Goal: Task Accomplishment & Management: Manage account settings

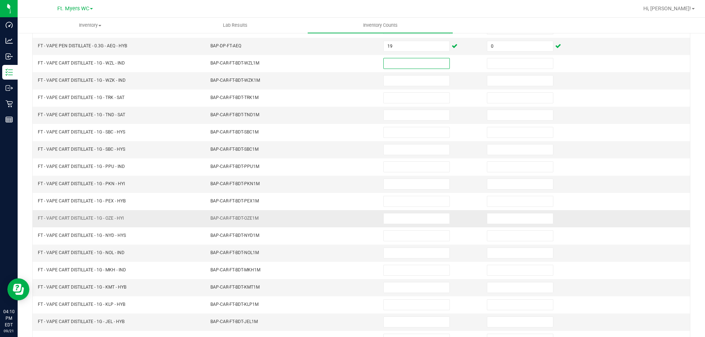
scroll to position [152, 0]
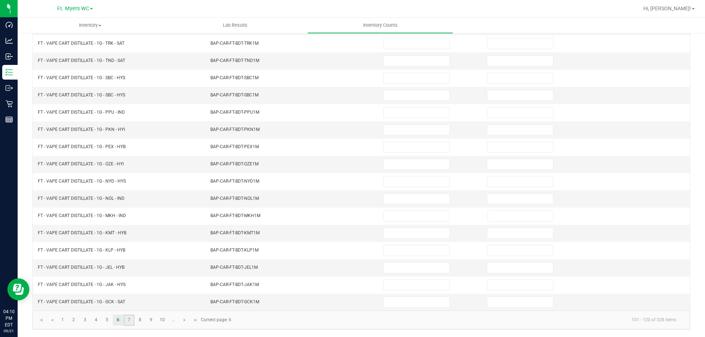
click at [132, 325] on link "7" at bounding box center [129, 320] width 11 height 11
click at [115, 322] on link "6" at bounding box center [118, 320] width 11 height 11
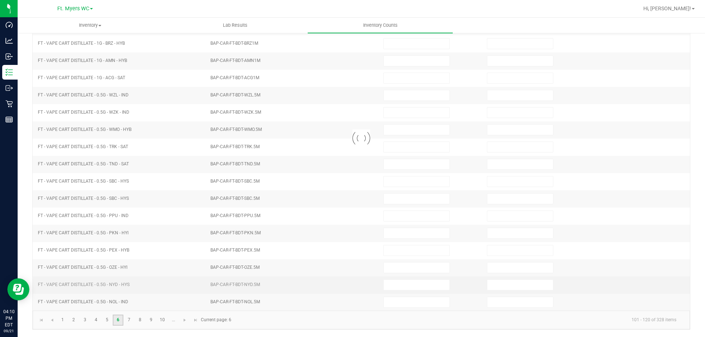
type input "6"
type input "0"
type input "19"
type input "0"
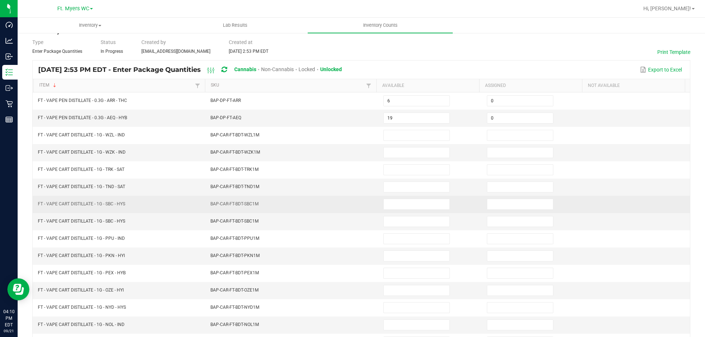
scroll to position [6, 0]
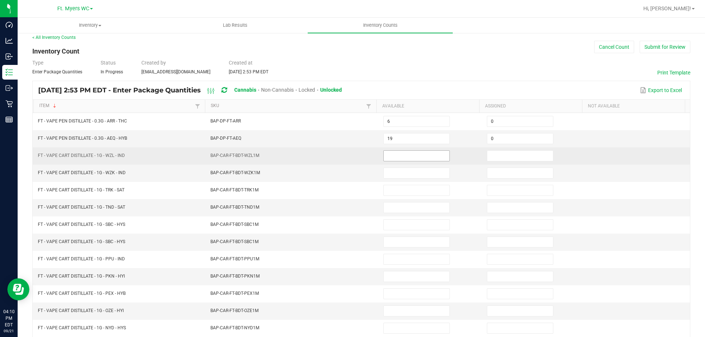
click at [352, 159] on input at bounding box center [417, 156] width 66 height 10
type input "4"
type input "0"
type input "11"
type input "0"
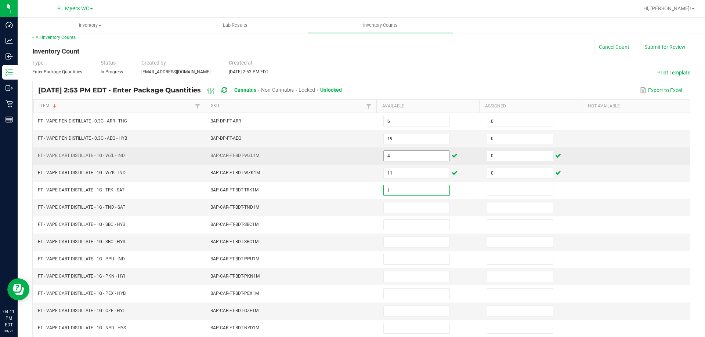
type input "1"
type input "0"
type input "6"
type input "0"
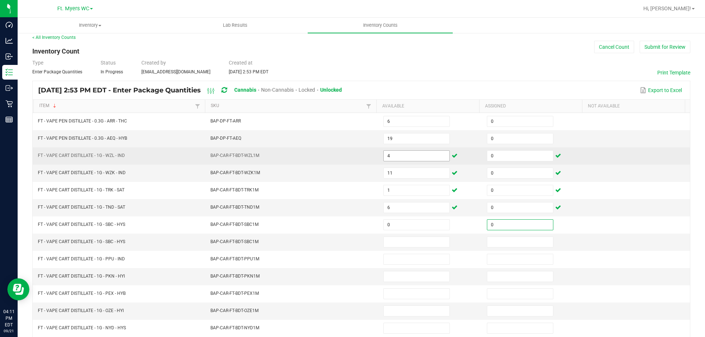
type input "0"
type input "9"
type input "0"
type input "3"
type input "0"
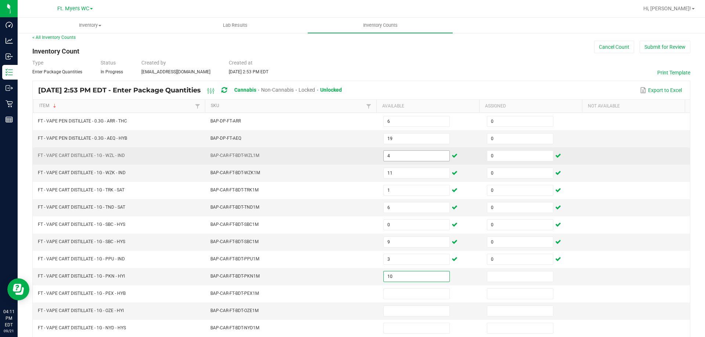
type input "10"
type input "0"
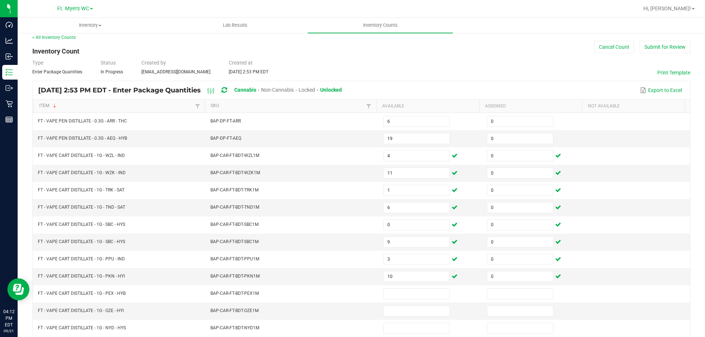
click at [352, 59] on div "Type Enter Package Quantities Status In Progress Created by [EMAIL_ADDRESS][DOM…" at bounding box center [361, 67] width 658 height 16
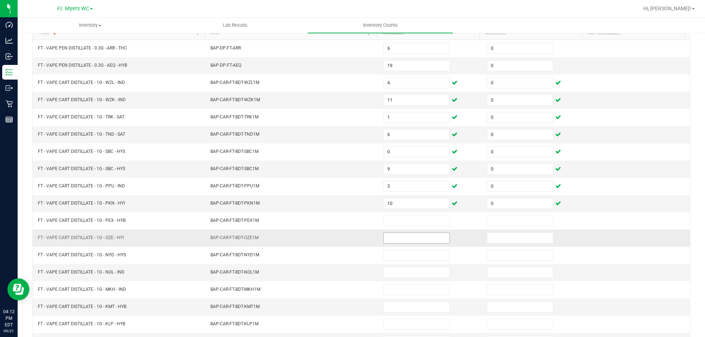
scroll to position [79, 0]
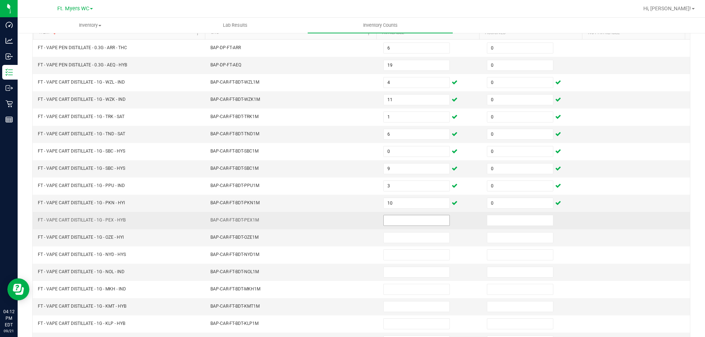
click at [352, 225] on input at bounding box center [417, 221] width 66 height 10
type input "12"
type input "0"
type input "6"
type input "0"
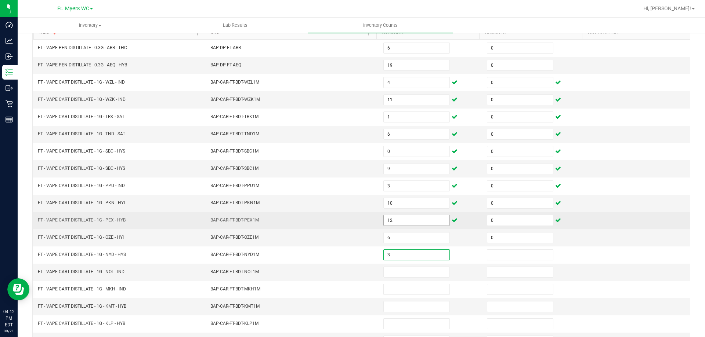
type input "3"
type input "0"
type input "8"
type input "0"
type input "6"
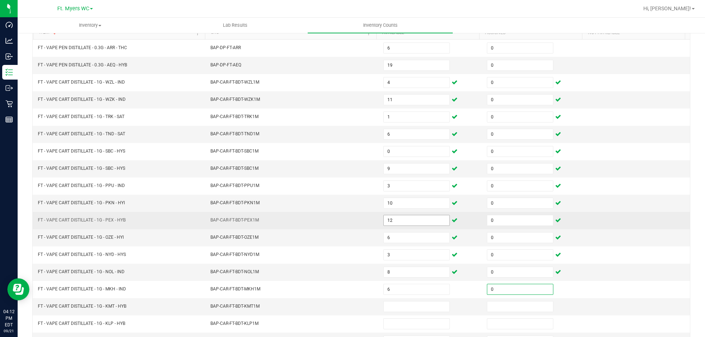
type input "0"
type input "11"
type input "0"
type input "10"
type input "0"
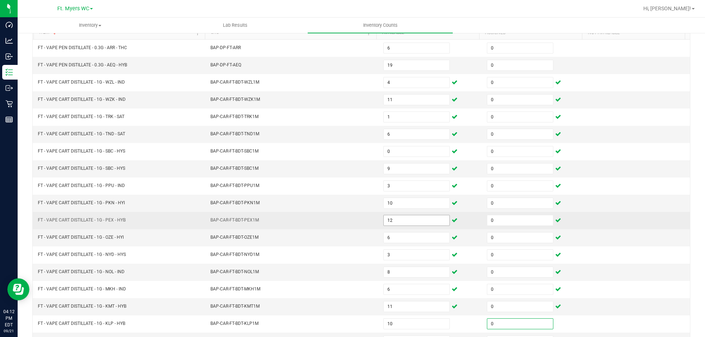
scroll to position [88, 0]
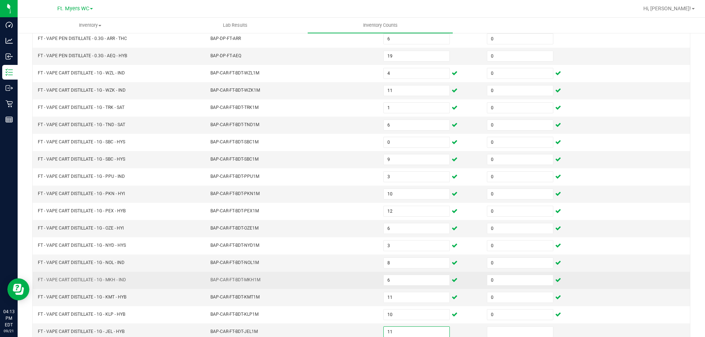
type input "11"
type input "0"
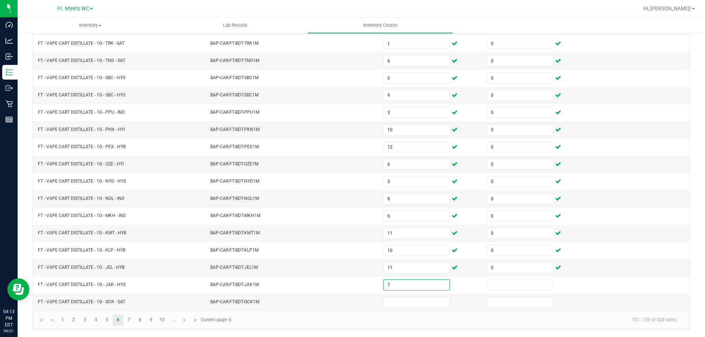
type input "7"
type input "0"
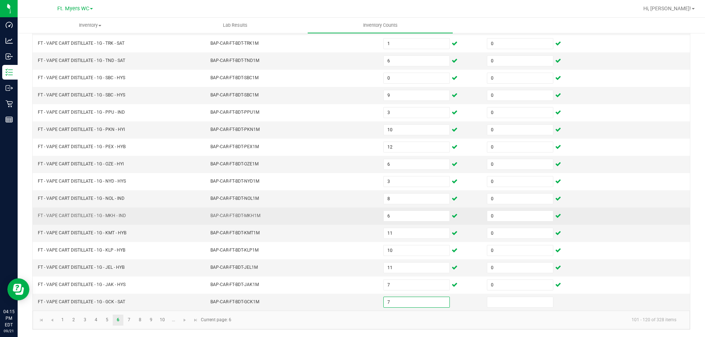
type input "7"
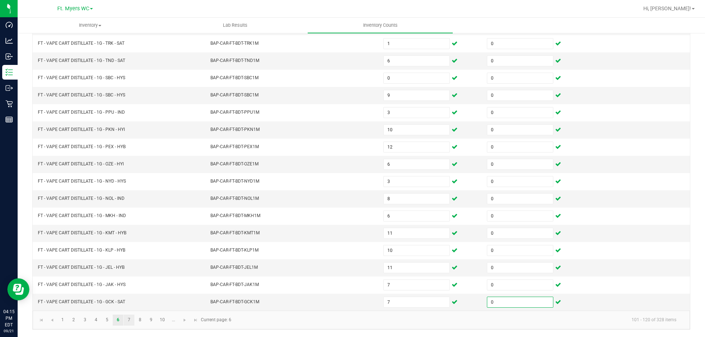
type input "0"
click at [126, 320] on link "7" at bounding box center [129, 320] width 11 height 11
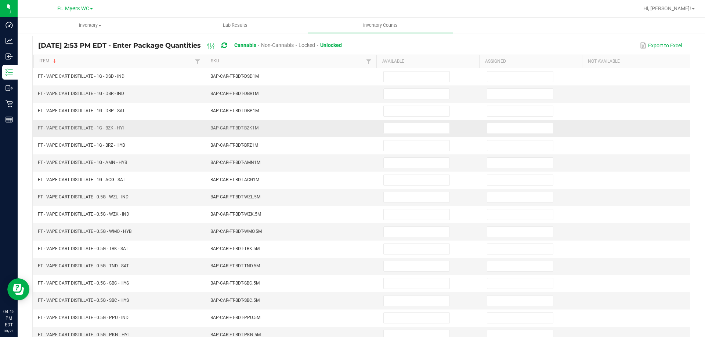
scroll to position [42, 0]
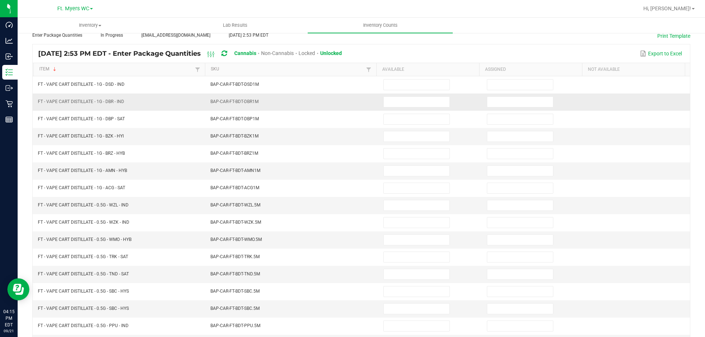
click at [352, 95] on td at bounding box center [431, 102] width 104 height 17
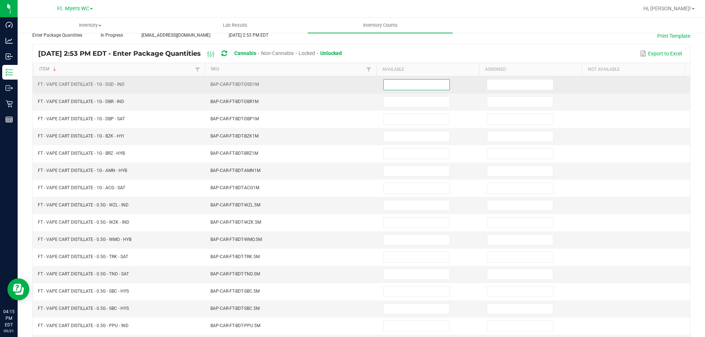
click at [352, 89] on input at bounding box center [417, 85] width 66 height 10
type input "4"
type input "0"
type input "5"
type input "0"
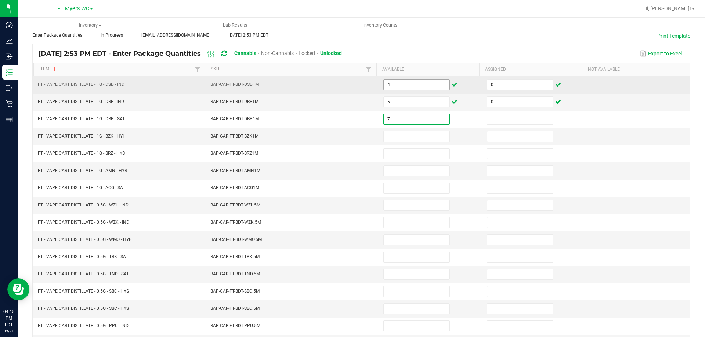
type input "7"
type input "0"
type input "12"
type input "0"
type input "12"
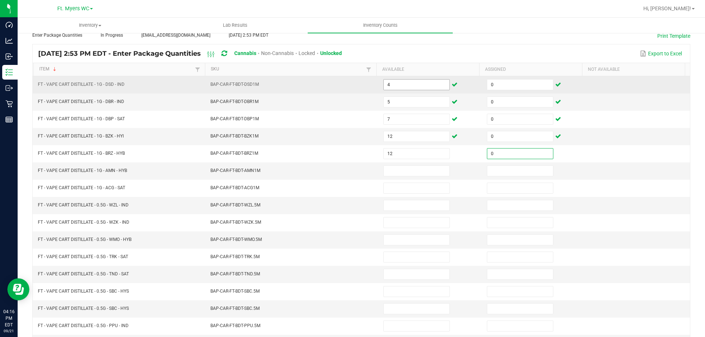
type input "0"
type input "6"
type input "0"
type input "3"
type input "0"
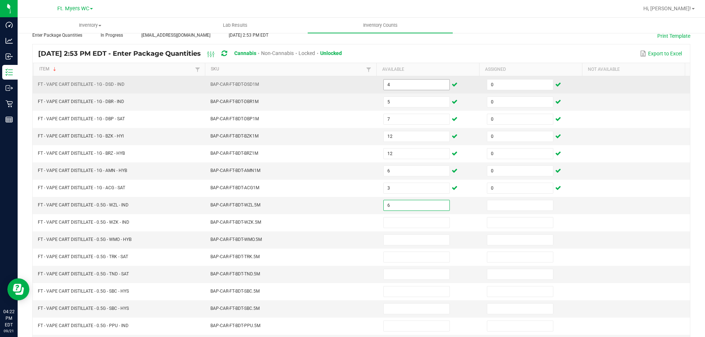
type input "6"
type input "0"
type input "7"
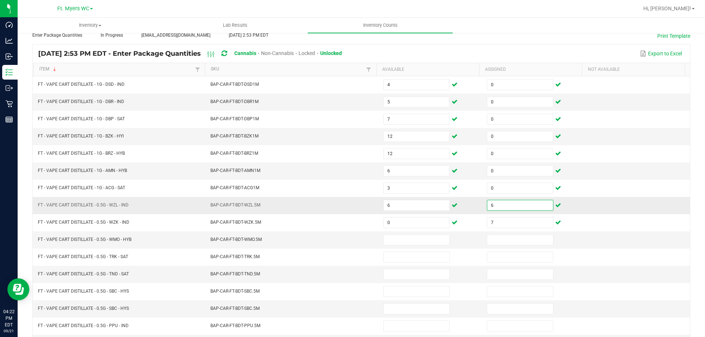
click at [352, 202] on input "6" at bounding box center [520, 206] width 66 height 10
type input "0"
type input "6"
type input "0"
type input "7"
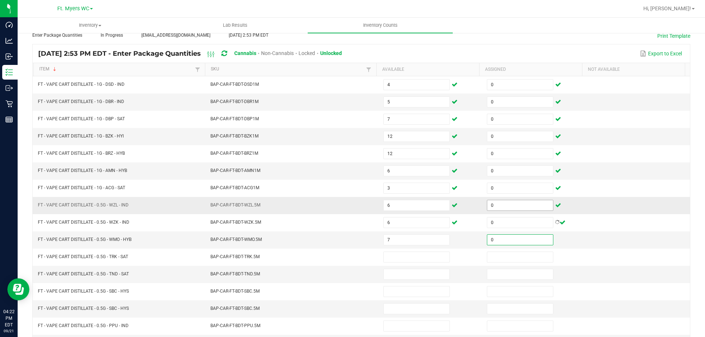
type input "0"
type input "3"
type input "0"
type input "9"
type input "0"
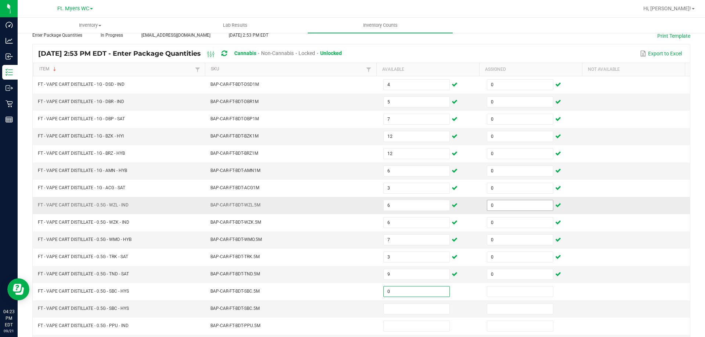
type input "0"
type input "11"
type input "0"
type input "4"
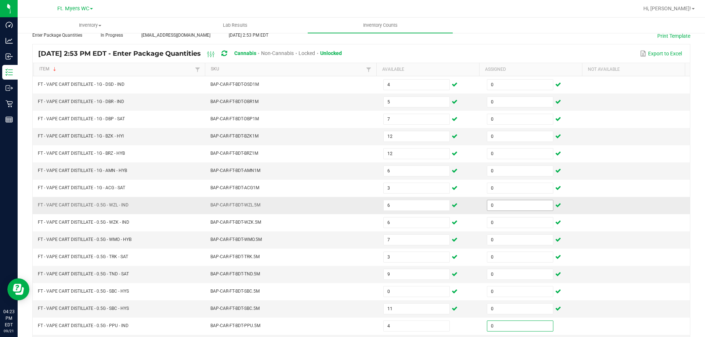
type input "0"
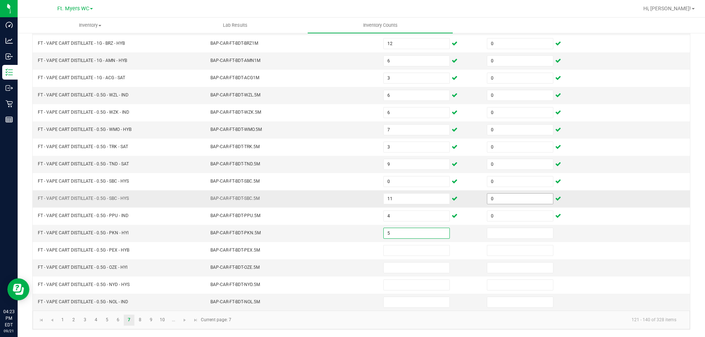
type input "5"
type input "0"
type input "7"
type input "0"
type input "8"
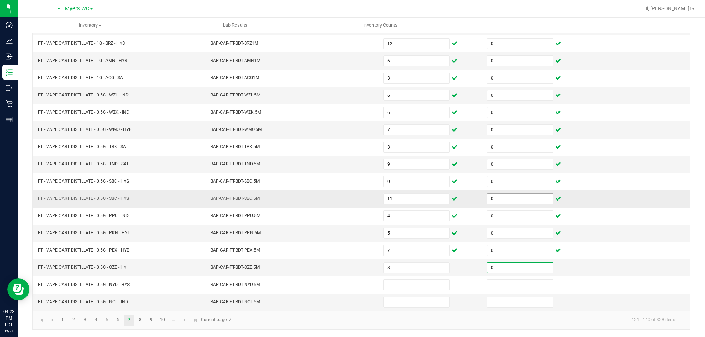
type input "0"
type input "8"
type input "0"
type input "5"
type input "0"
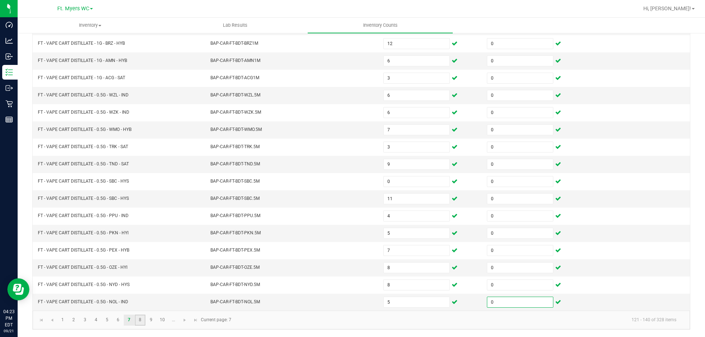
click at [141, 319] on link "8" at bounding box center [140, 320] width 11 height 11
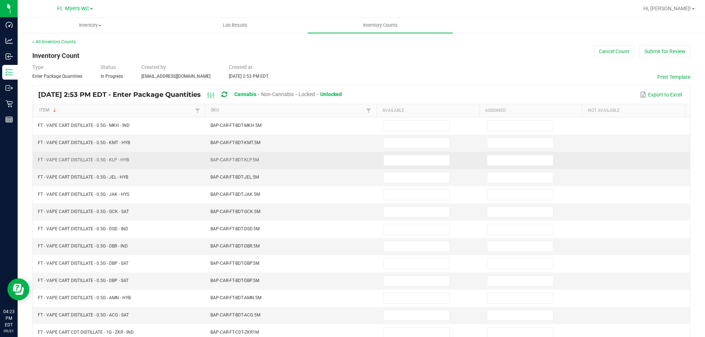
scroll to position [0, 0]
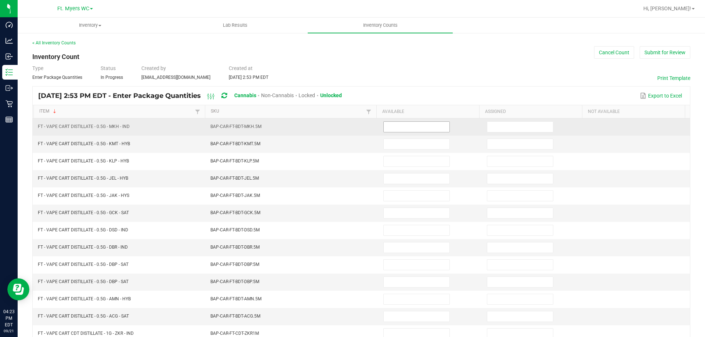
click at [352, 124] on input at bounding box center [417, 127] width 66 height 10
type input "7"
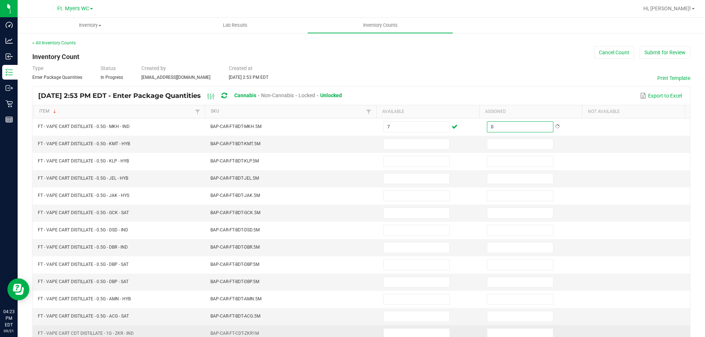
type input "0"
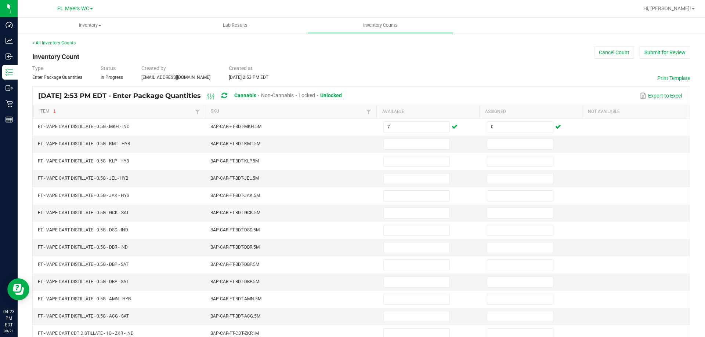
click at [352, 73] on div "Type Enter Package Quantities Status In Progress Created by [EMAIL_ADDRESS][DOM…" at bounding box center [361, 73] width 658 height 16
click at [352, 147] on input at bounding box center [417, 144] width 66 height 10
type input "11"
type input "0"
type input "4"
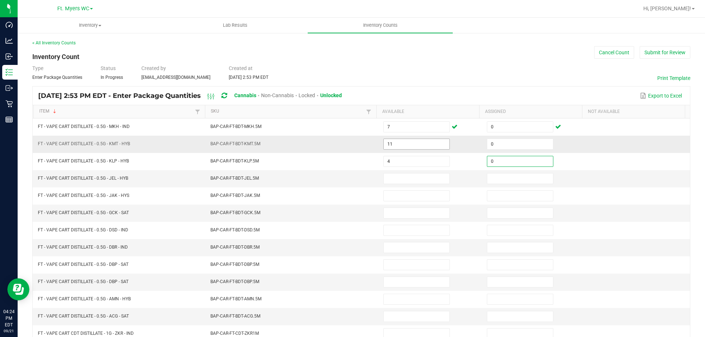
type input "0"
click at [352, 181] on input "2" at bounding box center [417, 179] width 66 height 10
type input "1"
type input "0"
type input "3"
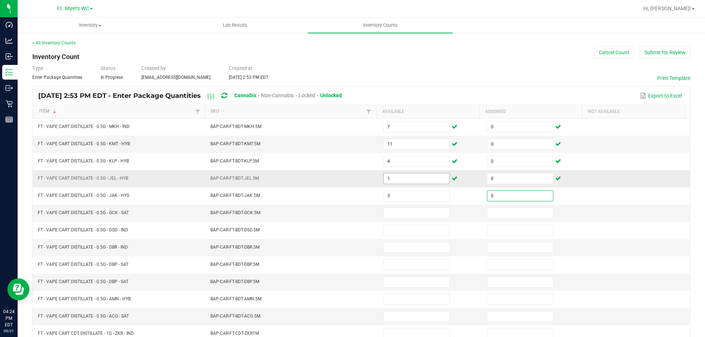
type input "0"
type input "7"
type input "0"
type input "9"
type input "0"
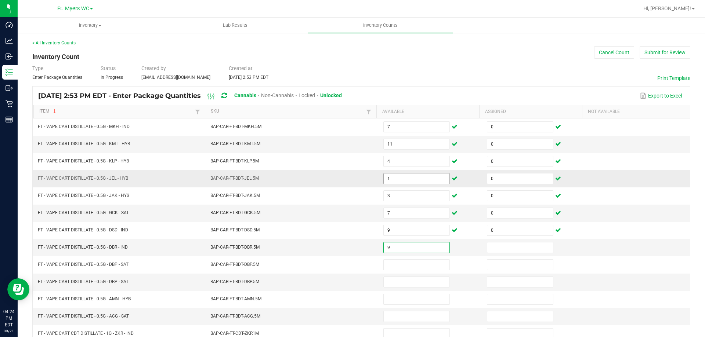
type input "9"
type input "0"
type input "11"
type input "0"
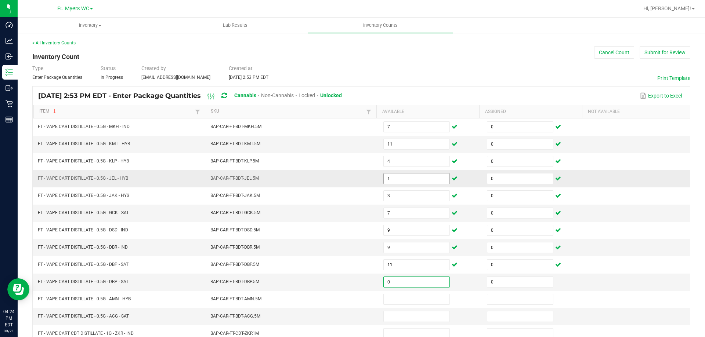
type input "0"
type input "10"
type input "0"
type input "12"
type input "0"
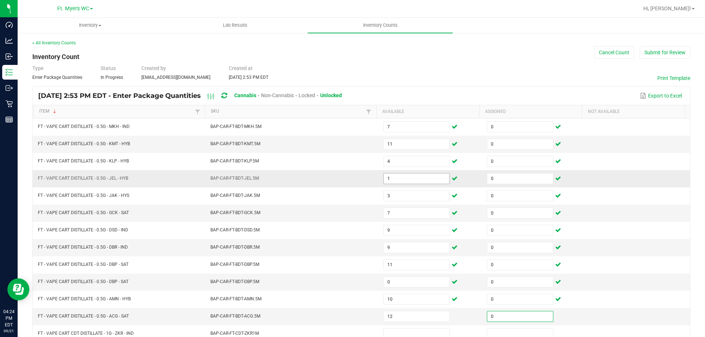
scroll to position [2, 0]
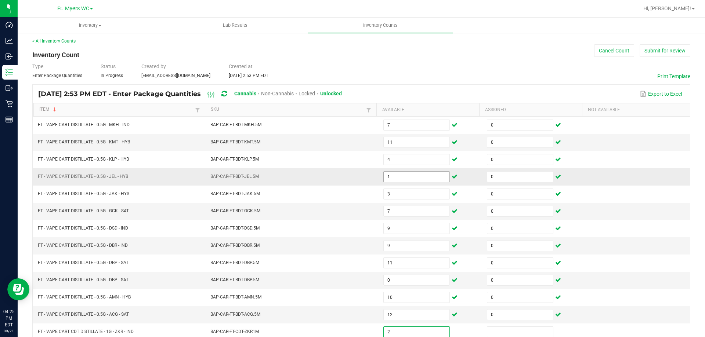
type input "2"
type input "0"
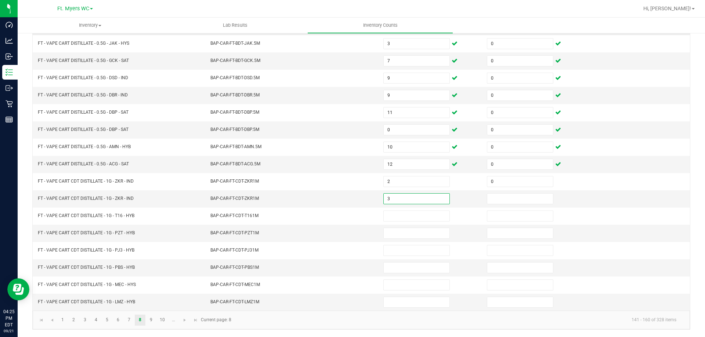
type input "3"
type input "0"
click at [352, 198] on input "3" at bounding box center [417, 199] width 66 height 10
type input "0"
type input "3"
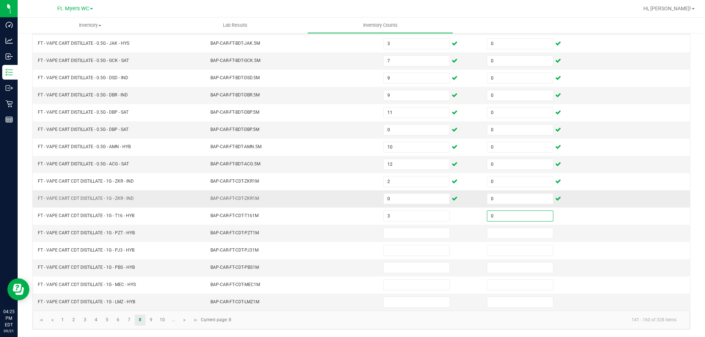
type input "0"
type input "1"
type input "0"
click at [150, 325] on link "9" at bounding box center [151, 320] width 11 height 11
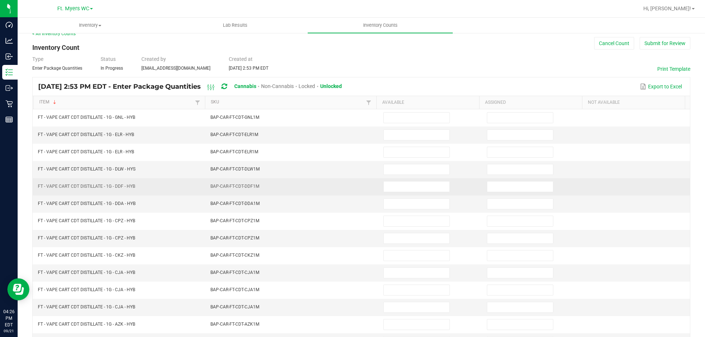
scroll to position [0, 0]
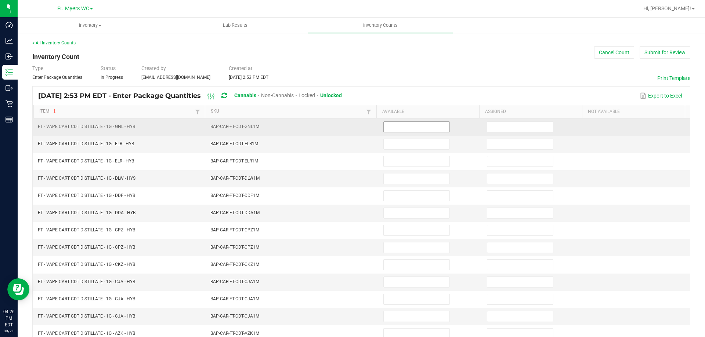
click at [352, 123] on input at bounding box center [417, 127] width 66 height 10
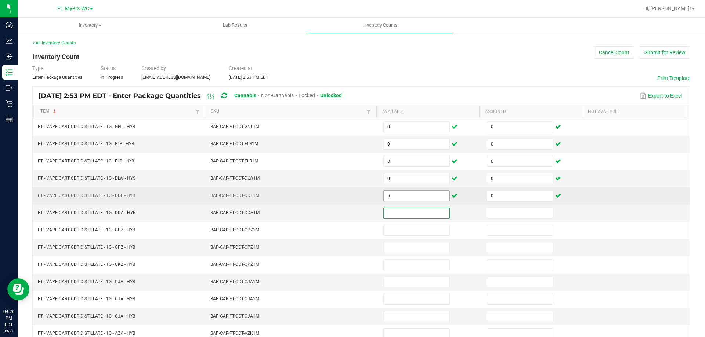
click at [352, 196] on input "5" at bounding box center [417, 196] width 66 height 10
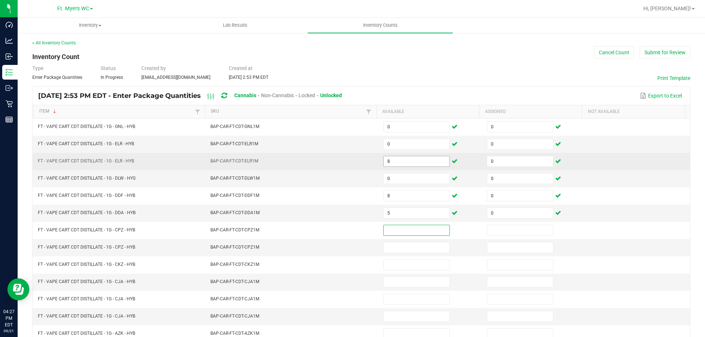
click at [352, 163] on input "8" at bounding box center [417, 161] width 66 height 10
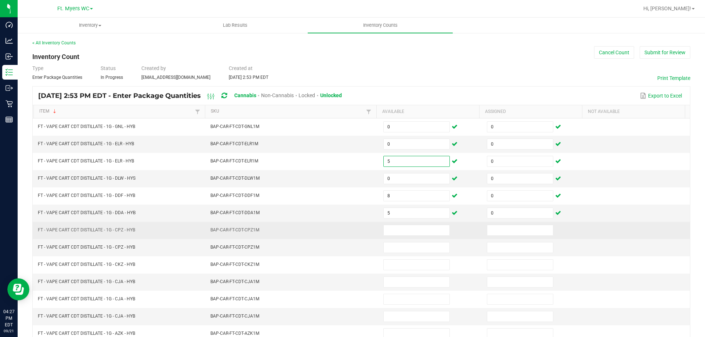
click at [257, 239] on td "BAP-CAR-FT-CDT-CPZ1M" at bounding box center [292, 230] width 173 height 17
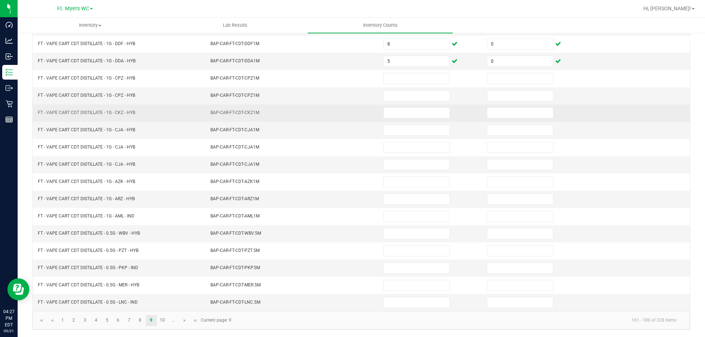
scroll to position [152, 0]
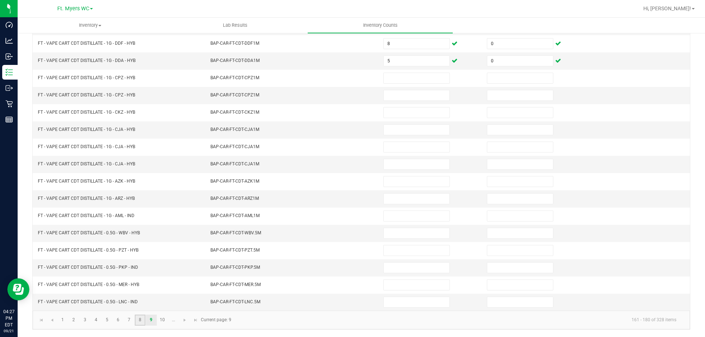
click at [139, 321] on link "8" at bounding box center [140, 320] width 11 height 11
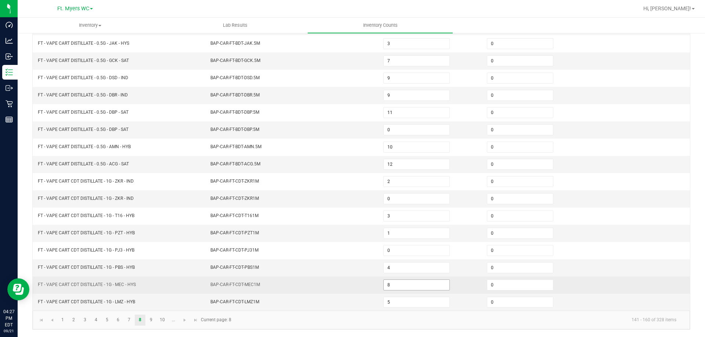
click at [352, 286] on input "8" at bounding box center [417, 285] width 66 height 10
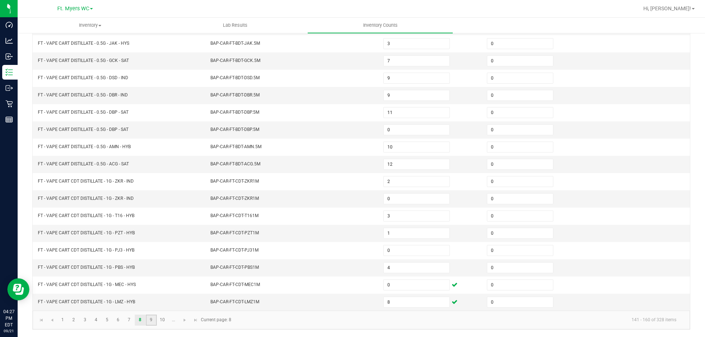
click at [149, 324] on link "9" at bounding box center [151, 320] width 11 height 11
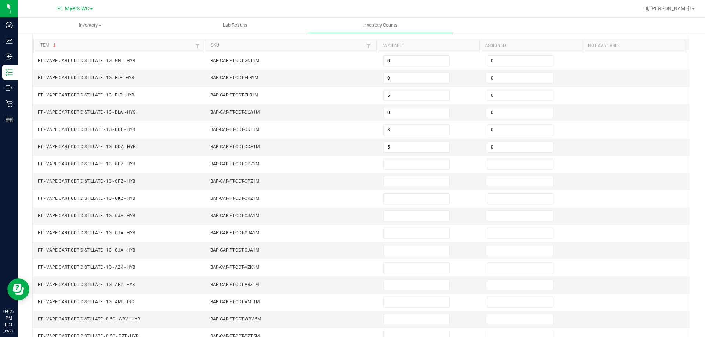
scroll to position [42, 0]
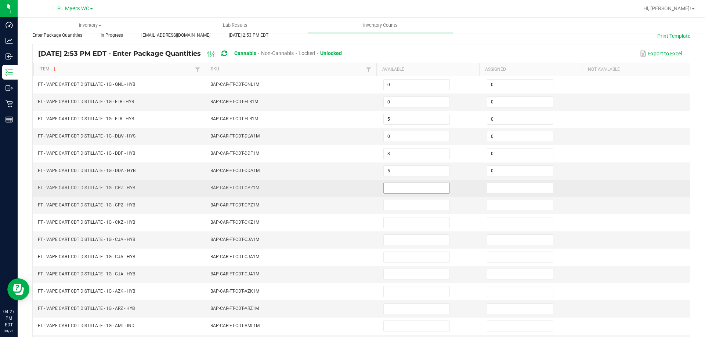
click at [352, 188] on input at bounding box center [417, 188] width 66 height 10
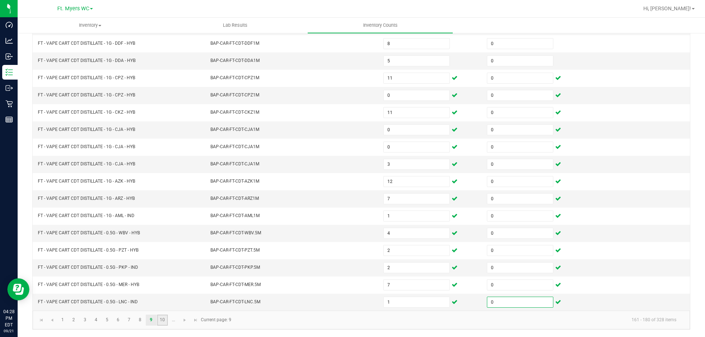
click at [162, 318] on link "10" at bounding box center [162, 320] width 11 height 11
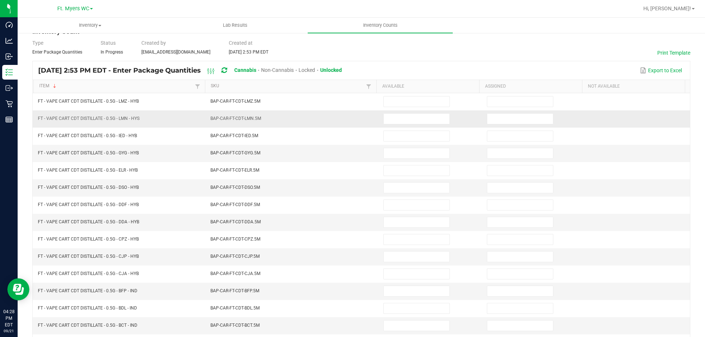
scroll to position [6, 0]
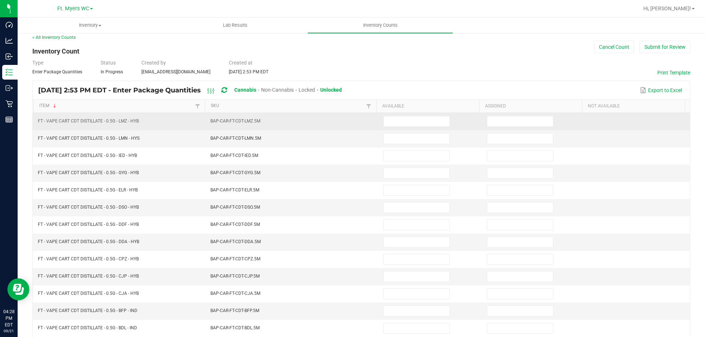
click at [352, 127] on td at bounding box center [431, 121] width 104 height 17
click at [352, 127] on span at bounding box center [416, 121] width 66 height 11
click at [352, 126] on input at bounding box center [417, 121] width 66 height 10
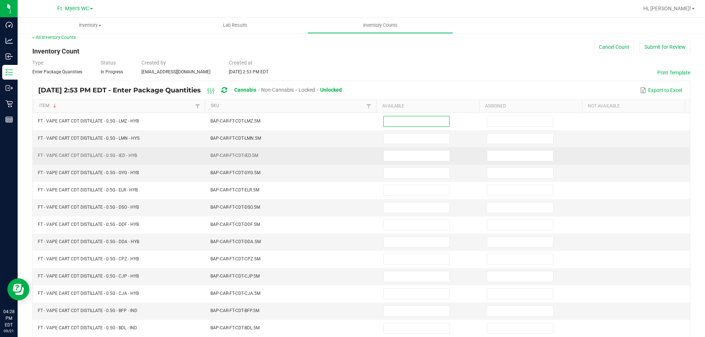
scroll to position [42, 0]
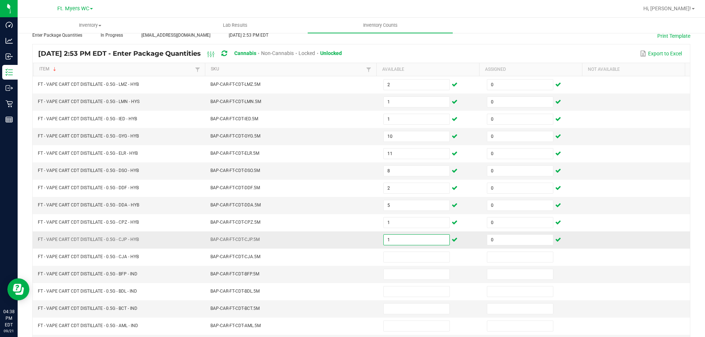
click at [352, 241] on input "1" at bounding box center [417, 240] width 66 height 10
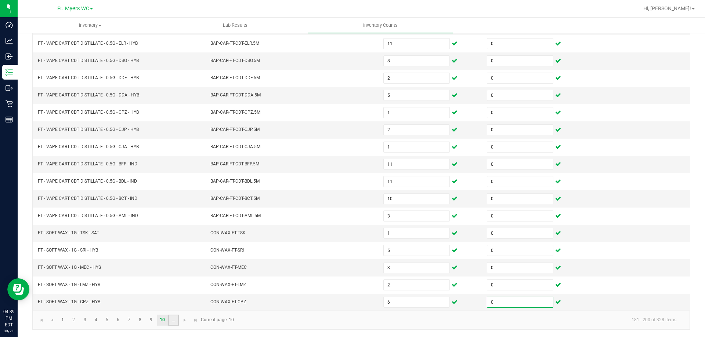
click at [170, 318] on link "..." at bounding box center [173, 320] width 11 height 11
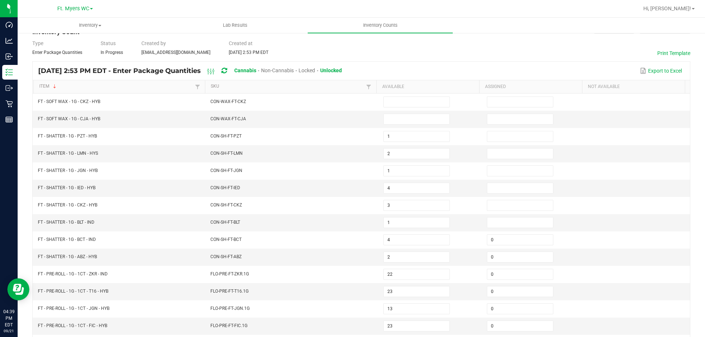
scroll to position [6, 0]
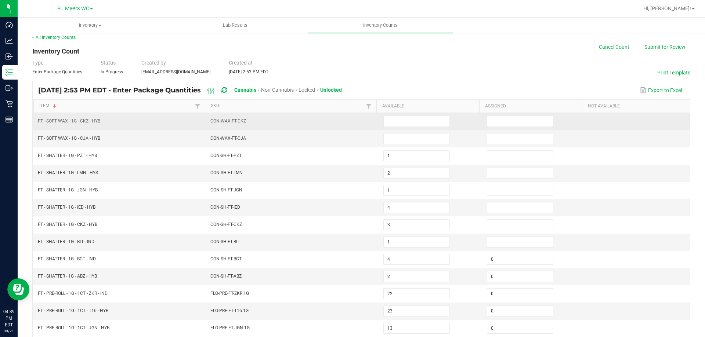
click at [352, 128] on td at bounding box center [431, 121] width 104 height 17
click at [352, 125] on input at bounding box center [417, 121] width 66 height 10
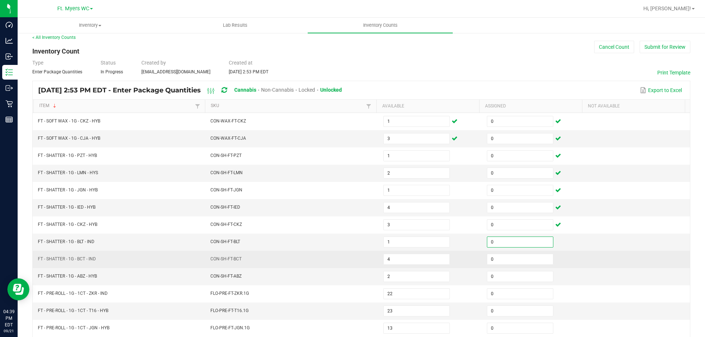
click at [266, 251] on td "CON-SH-FT-BCT" at bounding box center [292, 259] width 173 height 17
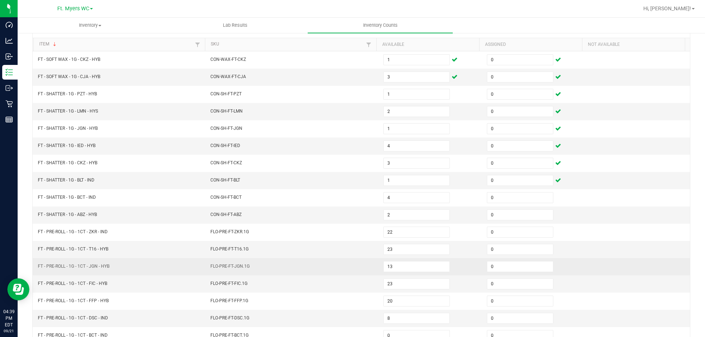
scroll to position [152, 0]
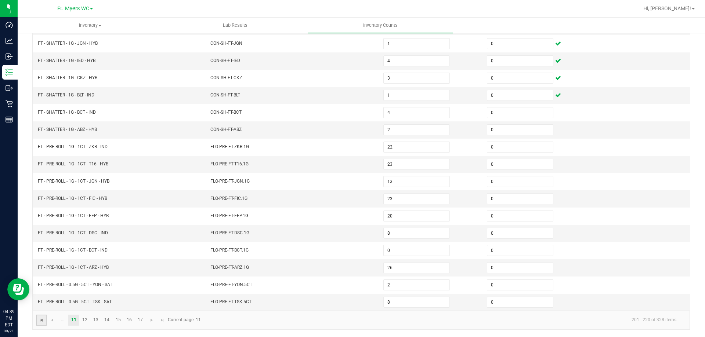
click at [39, 322] on span "Go to the first page" at bounding box center [42, 321] width 6 height 6
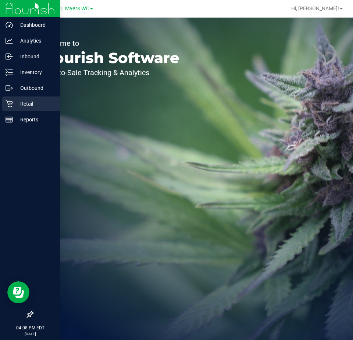
click at [15, 106] on p "Retail" at bounding box center [35, 104] width 44 height 9
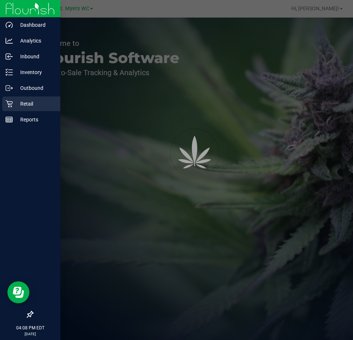
click at [15, 106] on p "Retail" at bounding box center [35, 104] width 44 height 9
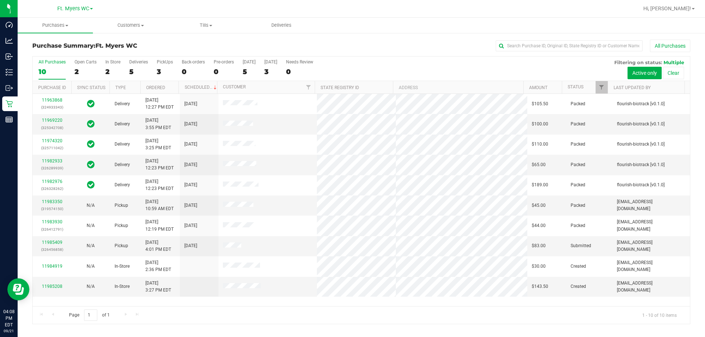
click at [352, 53] on div "Purchase Summary: Ft. Myers WC All Purchases" at bounding box center [361, 48] width 658 height 16
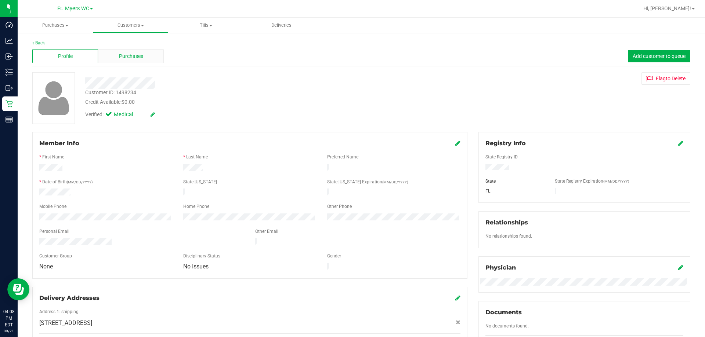
click at [155, 51] on div "Purchases" at bounding box center [131, 56] width 66 height 14
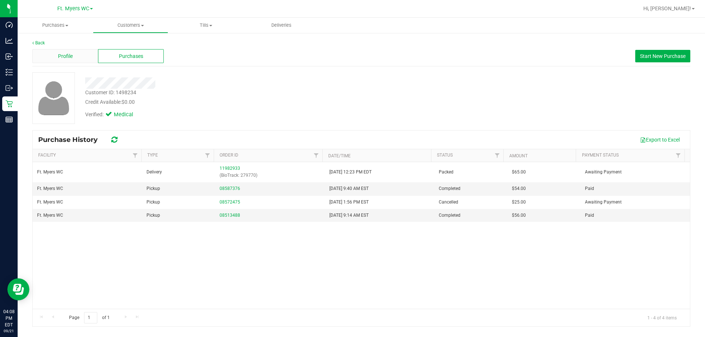
click at [78, 55] on div "Profile" at bounding box center [65, 56] width 66 height 14
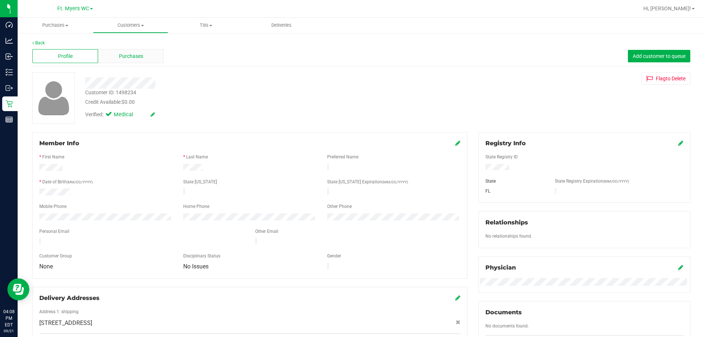
click at [117, 58] on div "Purchases" at bounding box center [131, 56] width 66 height 14
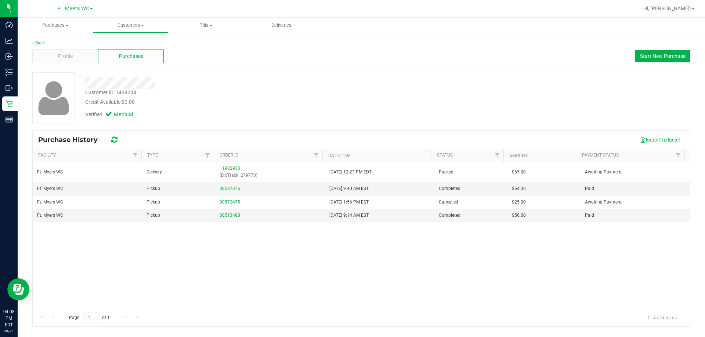
click at [352, 68] on div "Back Profile Purchases Start New Purchase Customer ID: 1498234 Credit Available…" at bounding box center [361, 184] width 658 height 288
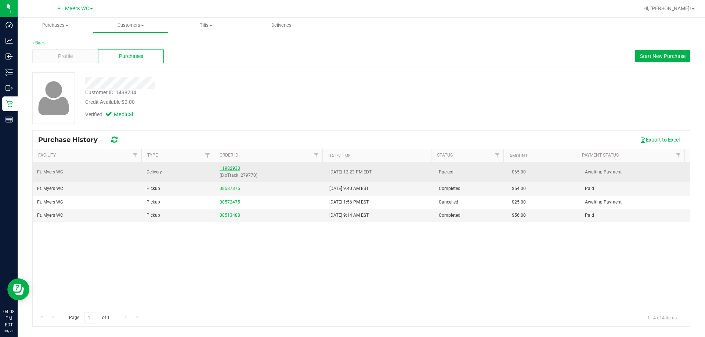
click at [230, 168] on link "11982933" at bounding box center [230, 168] width 21 height 5
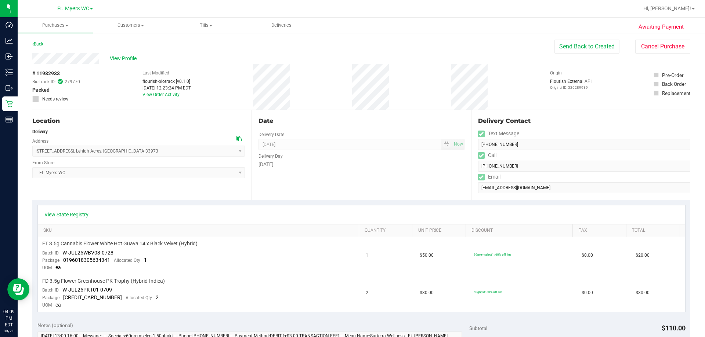
click at [174, 92] on link "View Order Activity" at bounding box center [160, 94] width 37 height 5
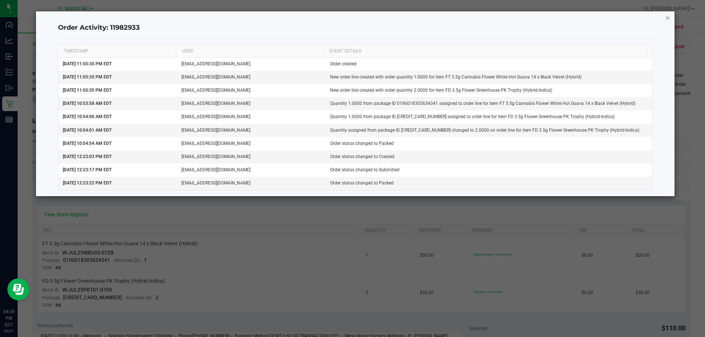
click at [352, 18] on icon "button" at bounding box center [667, 17] width 5 height 9
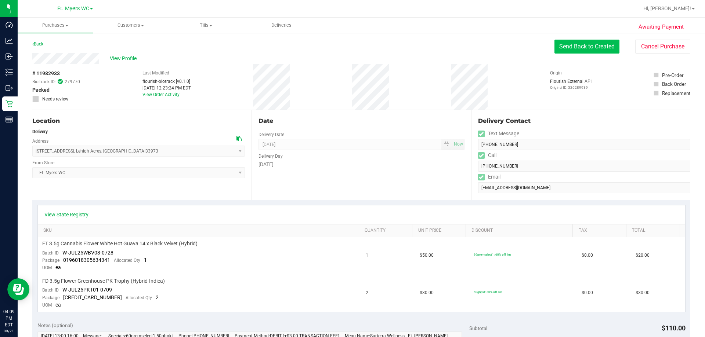
click at [352, 48] on button "Send Back to Created" at bounding box center [587, 47] width 65 height 14
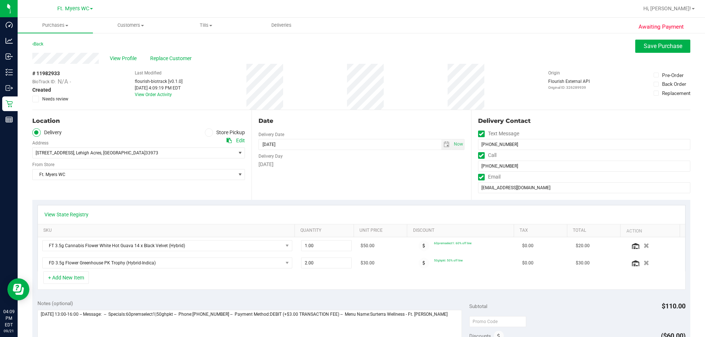
drag, startPoint x: 286, startPoint y: 162, endPoint x: 330, endPoint y: 178, distance: 46.2
click at [258, 128] on div "Date Delivery Date 09/22/2025 Now 09/22/2025 08:00 AM Now Delivery Day Monday" at bounding box center [361, 155] width 219 height 90
click at [330, 181] on div "Date Delivery Date 09/22/2025 Now 09/22/2025 08:00 AM Now Delivery Day Monday" at bounding box center [361, 155] width 219 height 90
click at [352, 45] on span "Save Purchase" at bounding box center [663, 46] width 39 height 7
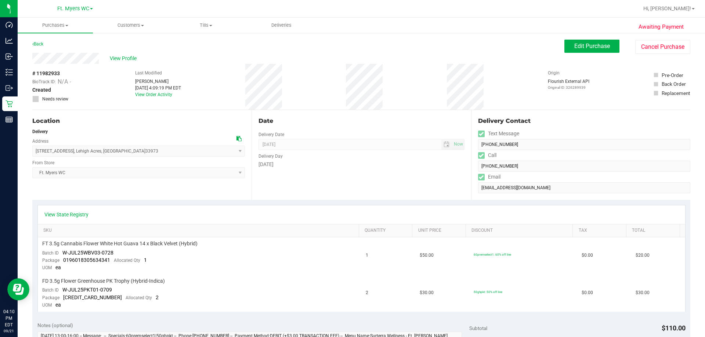
click at [352, 62] on div "View Profile" at bounding box center [298, 58] width 532 height 11
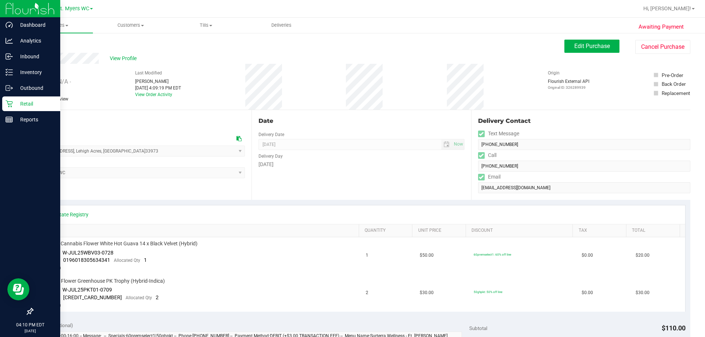
click at [22, 105] on p "Retail" at bounding box center [35, 104] width 44 height 9
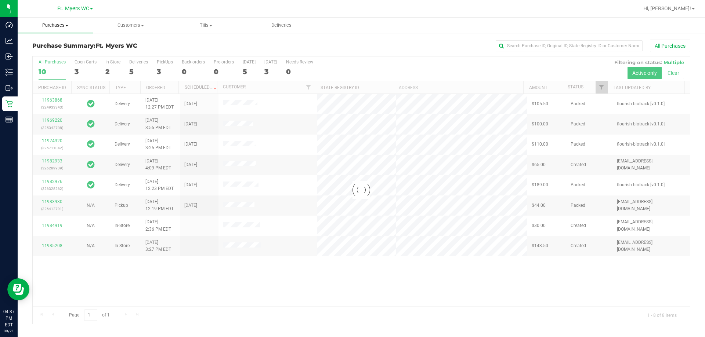
click at [64, 22] on uib-tab-heading "Purchases Summary of purchases Fulfillment All purchases" at bounding box center [55, 25] width 75 height 15
click at [55, 51] on span "Fulfillment" at bounding box center [41, 53] width 46 height 6
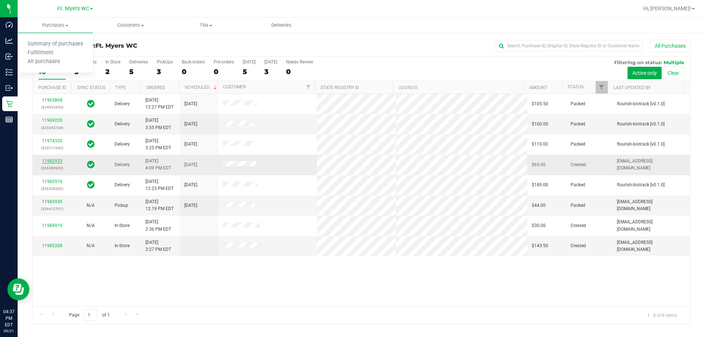
click at [48, 162] on link "11982933" at bounding box center [52, 161] width 21 height 5
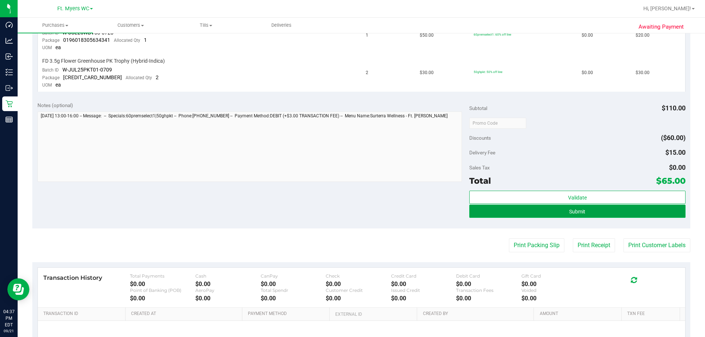
click at [352, 211] on span "Submit" at bounding box center [577, 212] width 16 height 6
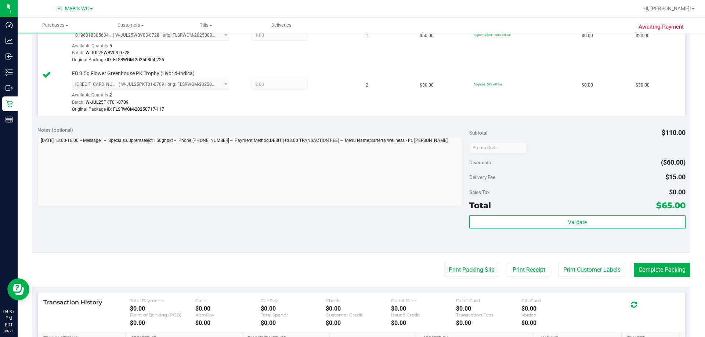
scroll to position [220, 0]
click at [352, 269] on button "Complete Packing" at bounding box center [662, 270] width 57 height 14
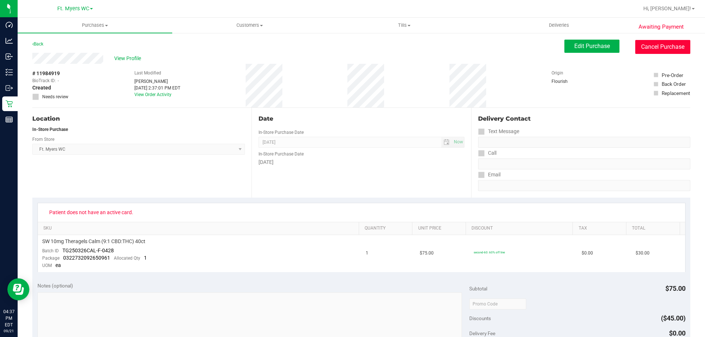
click at [640, 48] on button "Cancel Purchase" at bounding box center [662, 47] width 55 height 14
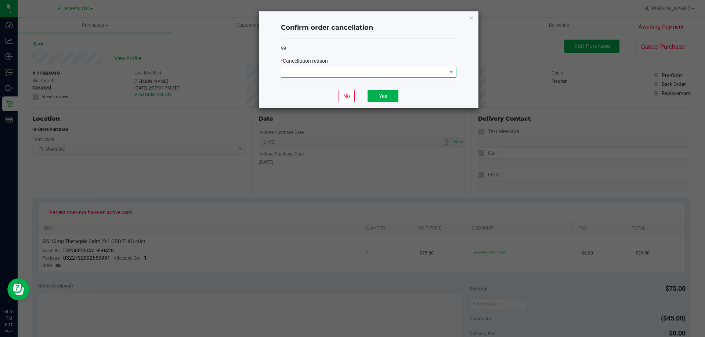
click at [311, 69] on span at bounding box center [364, 72] width 166 height 10
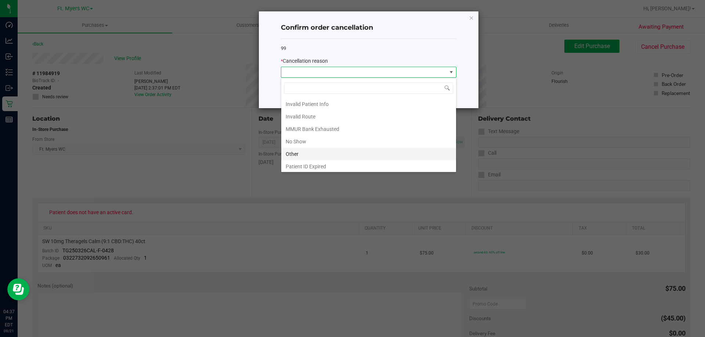
scroll to position [39, 0]
click at [302, 140] on li "Other" at bounding box center [368, 140] width 175 height 12
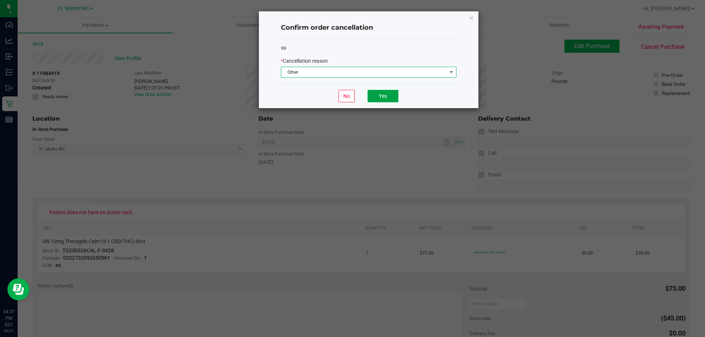
click at [386, 95] on button "Yes" at bounding box center [383, 96] width 31 height 12
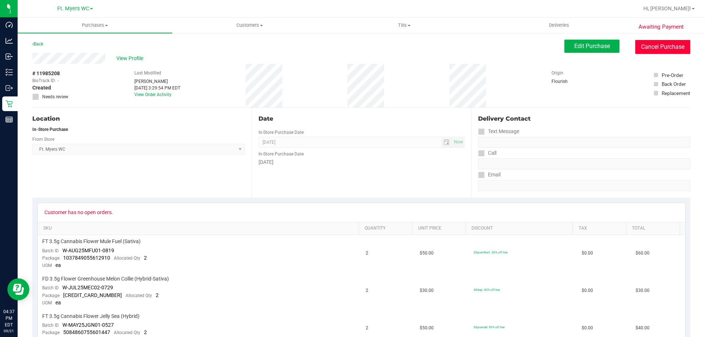
click at [657, 49] on button "Cancel Purchase" at bounding box center [662, 47] width 55 height 14
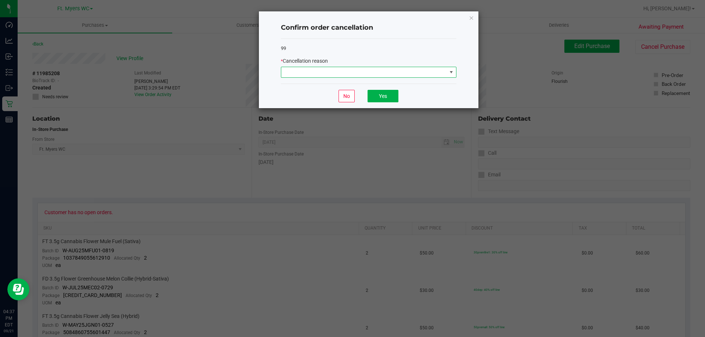
click at [376, 69] on span at bounding box center [364, 72] width 166 height 10
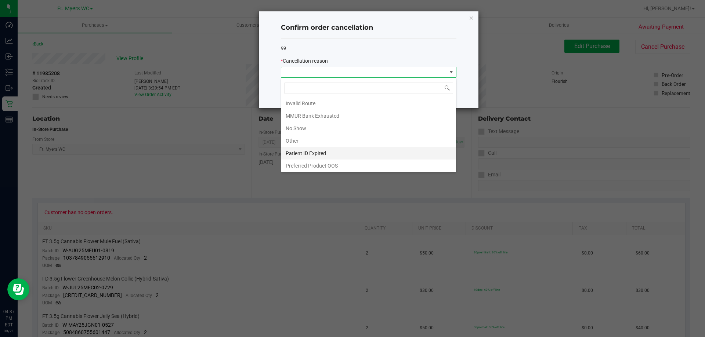
scroll to position [39, 0]
click at [317, 139] on li "Other" at bounding box center [368, 140] width 175 height 12
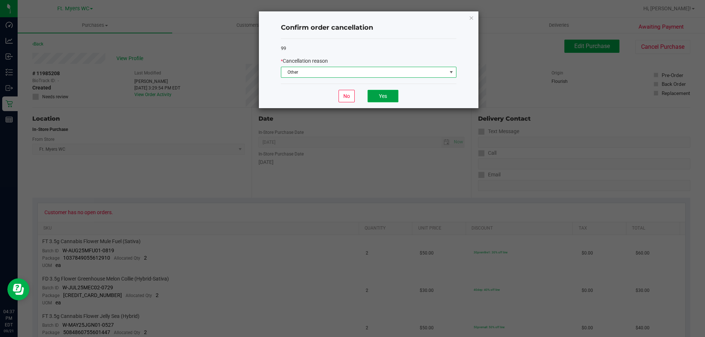
click at [394, 95] on button "Yes" at bounding box center [383, 96] width 31 height 12
